Goal: Task Accomplishment & Management: Use online tool/utility

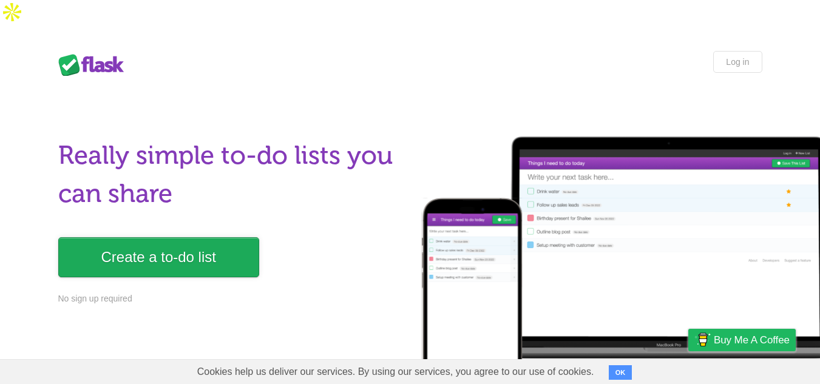
click at [170, 237] on link "Create a to-do list" at bounding box center [158, 257] width 201 height 40
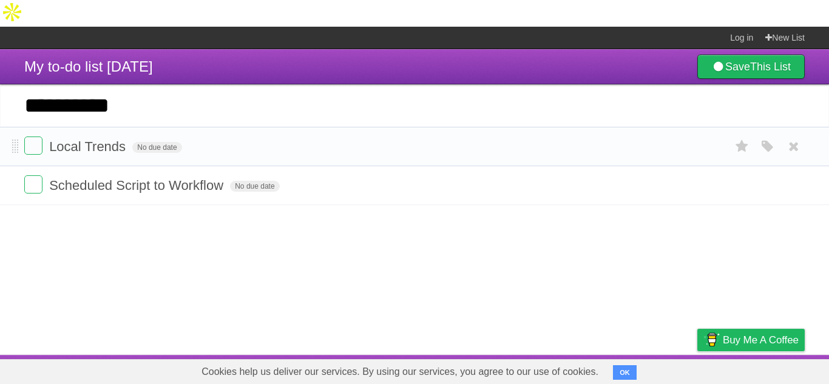
type input "**********"
click input "*********" at bounding box center [0, 0] width 0 height 0
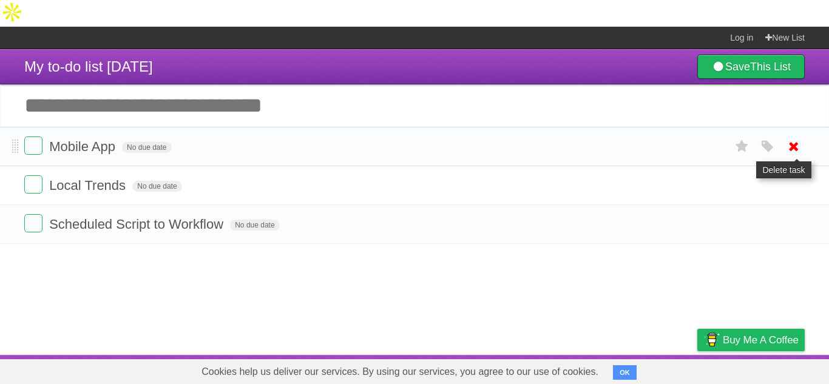
click at [795, 137] on icon at bounding box center [793, 147] width 17 height 20
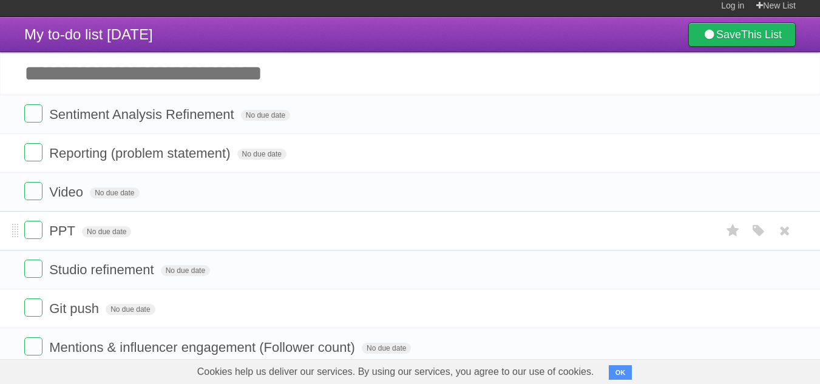
scroll to position [19, 0]
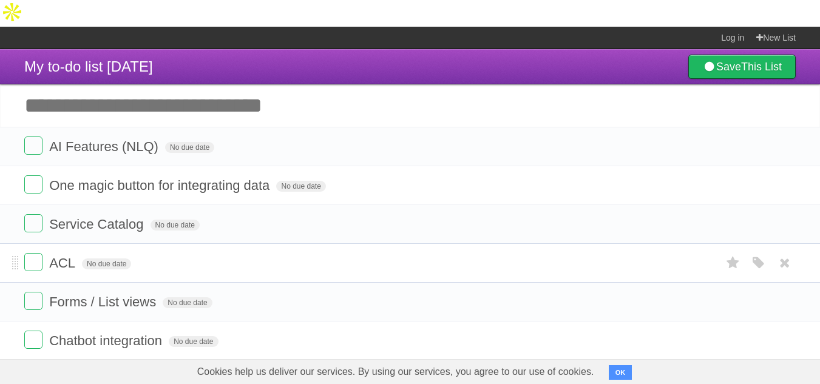
click at [400, 253] on form "ACL No due date White Red Blue Green Purple Orange" at bounding box center [409, 263] width 771 height 20
click at [188, 93] on input "Add another task" at bounding box center [410, 105] width 820 height 42
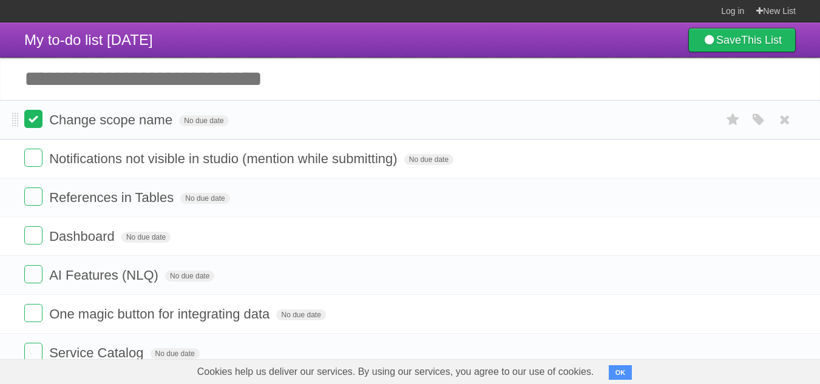
click at [30, 116] on label at bounding box center [33, 119] width 18 height 18
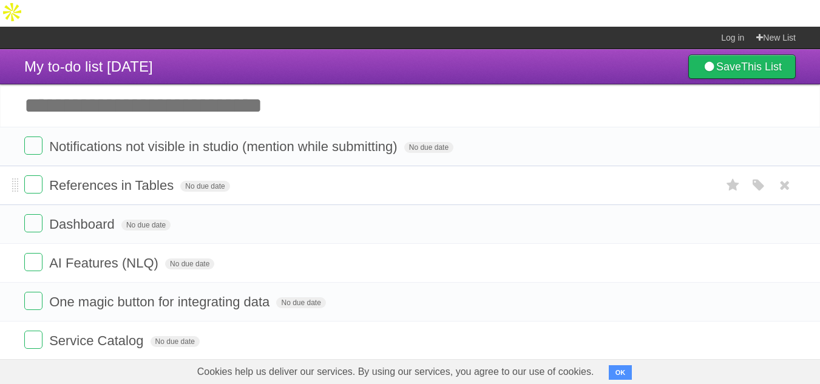
click at [570, 173] on li "References in Tables No due date White Red Blue Green Purple Orange" at bounding box center [410, 185] width 820 height 39
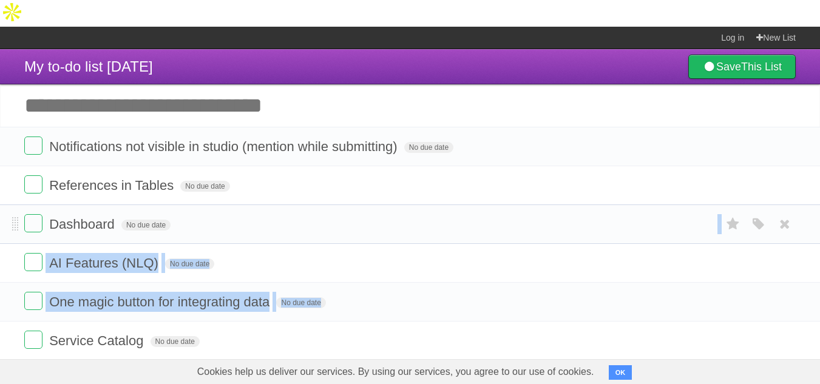
drag, startPoint x: 726, startPoint y: 266, endPoint x: 726, endPoint y: 184, distance: 81.9
click at [473, 243] on li "AI Features (NLQ) No due date White Red Blue Green Purple Orange" at bounding box center [410, 262] width 820 height 39
